Goal: Find specific page/section: Find specific page/section

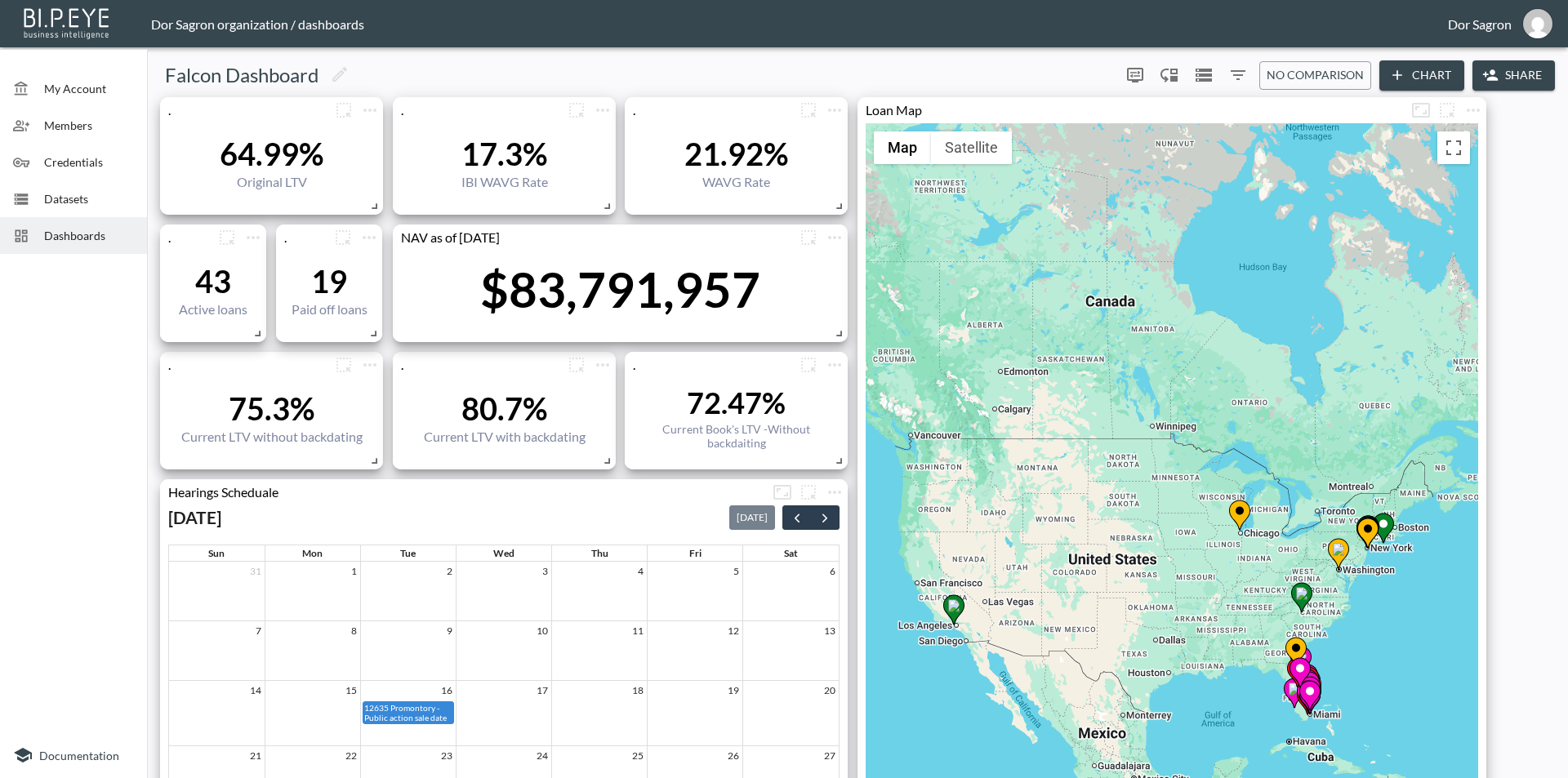
click at [88, 16] on img at bounding box center [66, 22] width 94 height 37
click at [80, 195] on span "Datasets" at bounding box center [88, 199] width 90 height 17
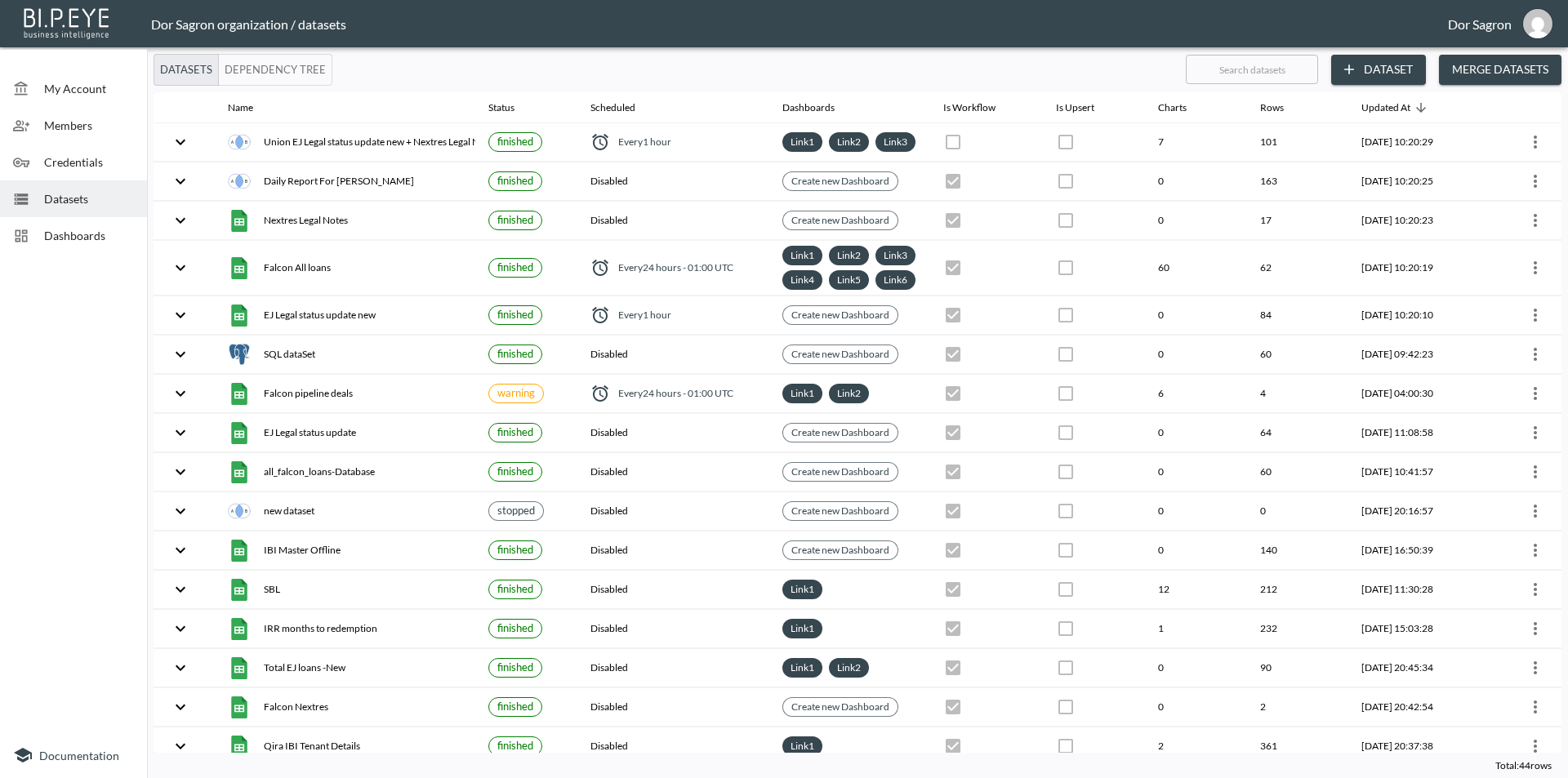
click at [93, 245] on div "Dashboards" at bounding box center [73, 236] width 147 height 37
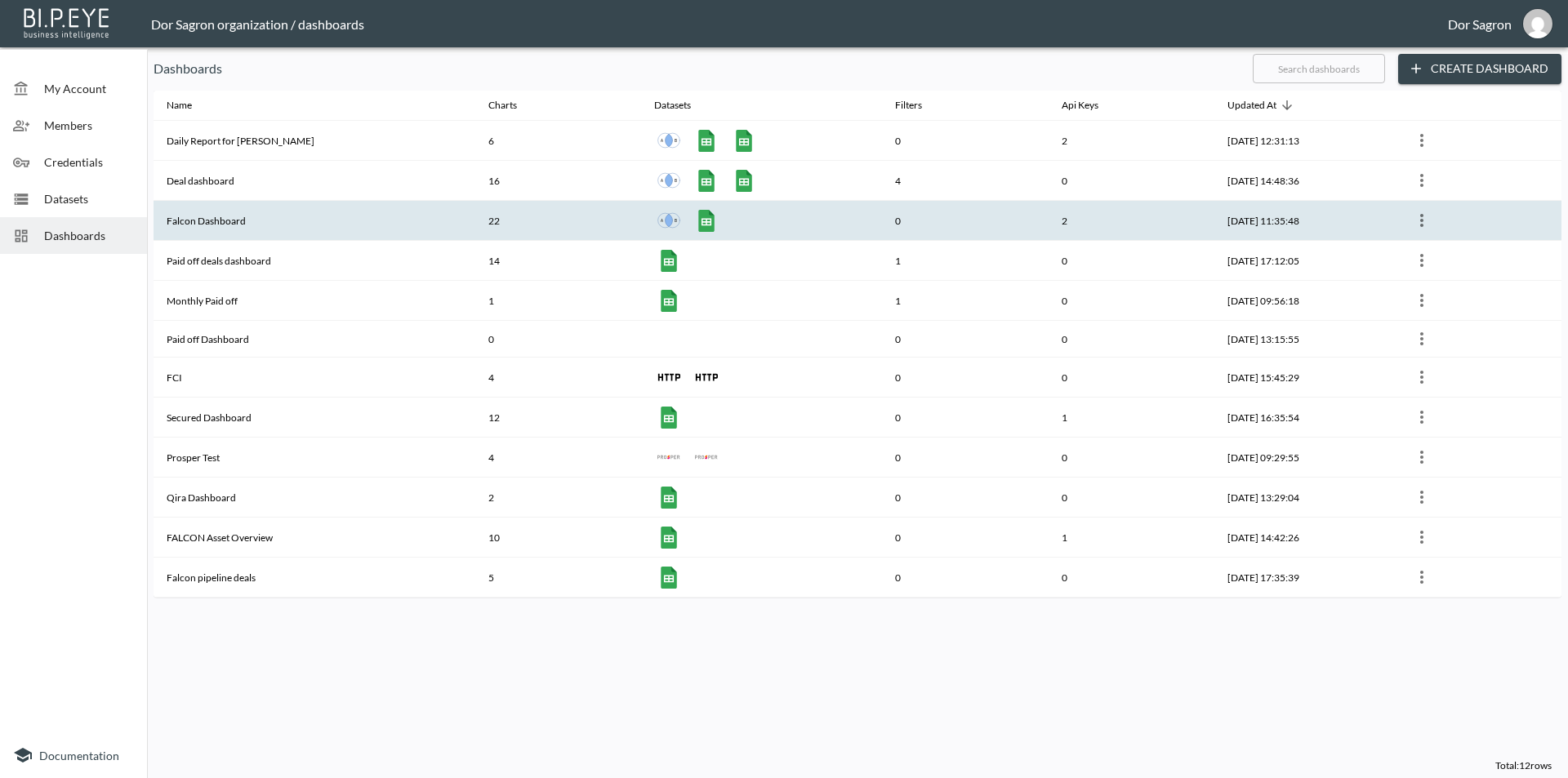
click at [252, 225] on th "Falcon Dashboard" at bounding box center [314, 220] width 322 height 40
